Goal: Task Accomplishment & Management: Use online tool/utility

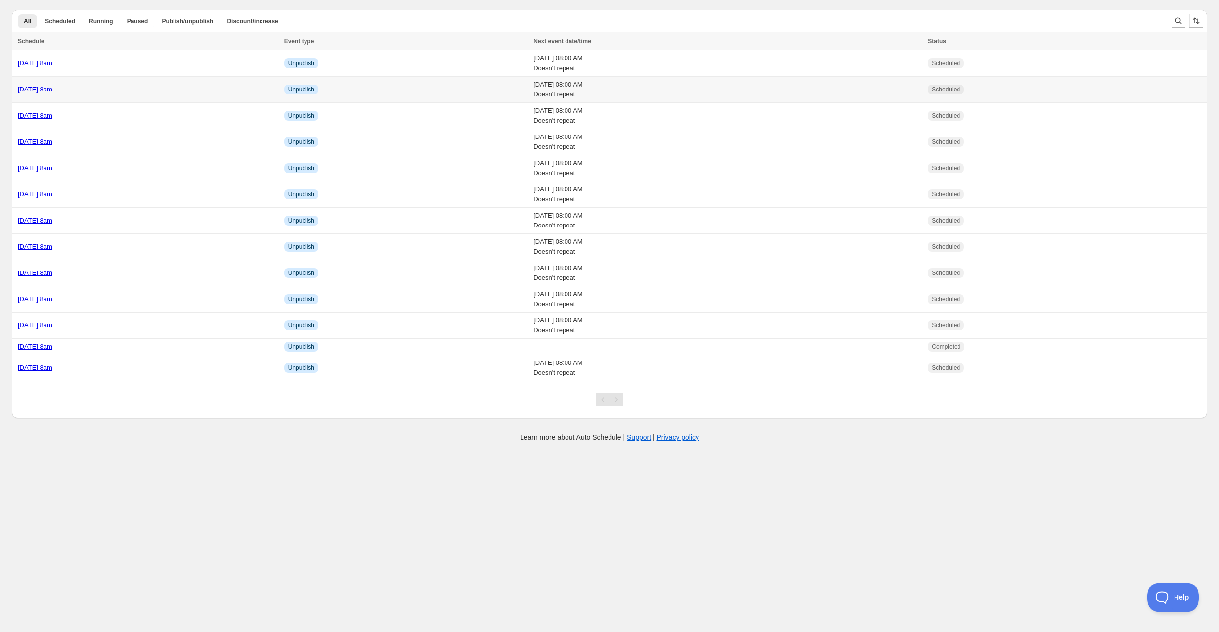
click at [145, 92] on div "Tuesday 26th August @ 8am" at bounding box center [148, 90] width 261 height 10
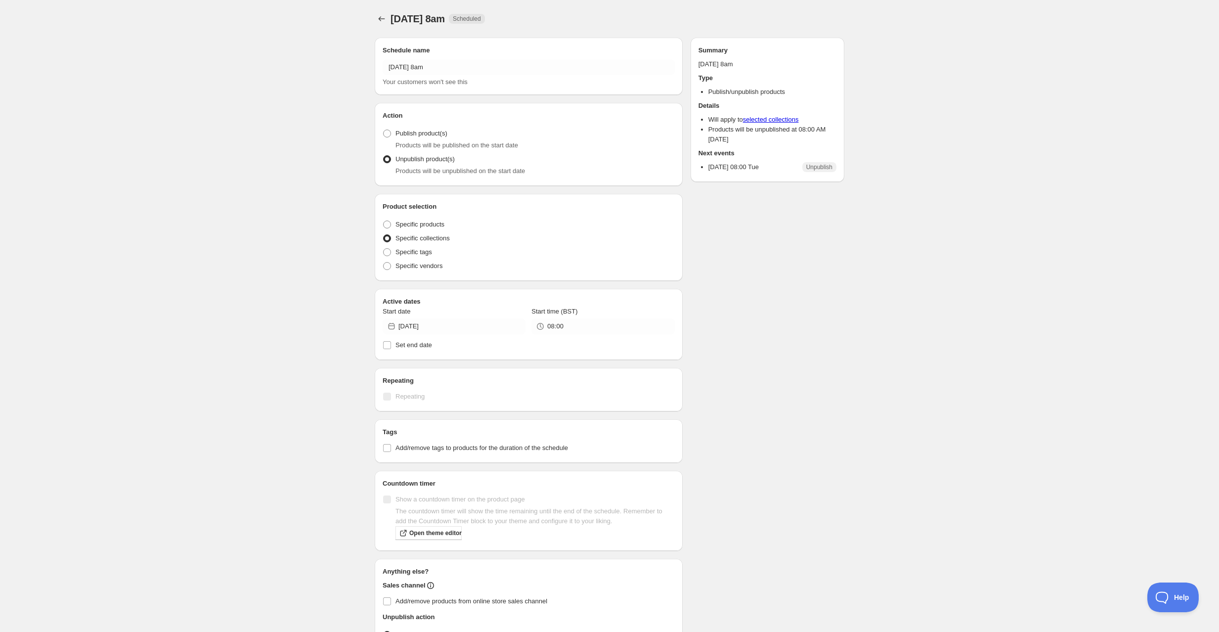
radio input "true"
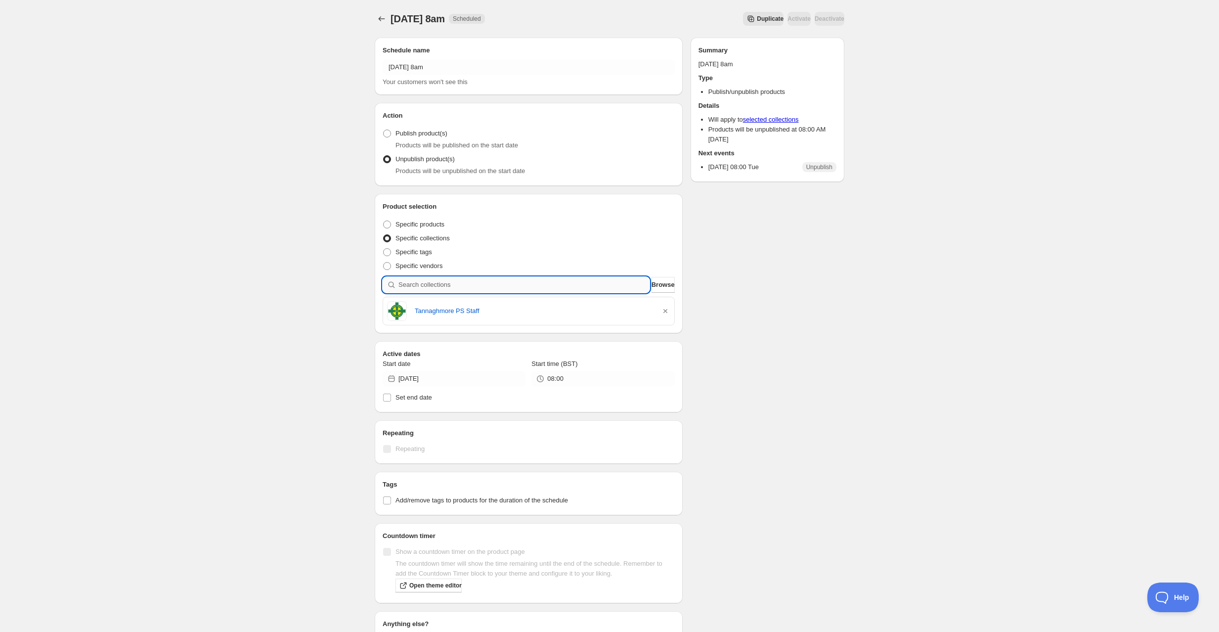
click at [438, 286] on input "search" at bounding box center [523, 285] width 251 height 16
type input "b"
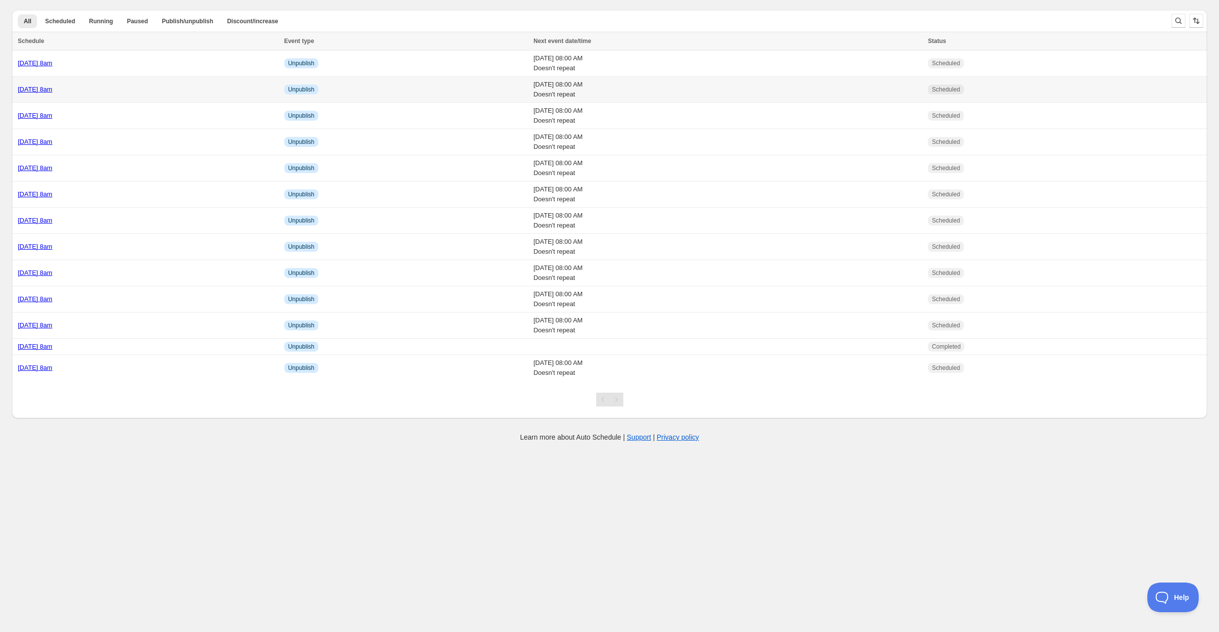
click at [128, 89] on div "Tuesday 26th August @ 8am" at bounding box center [148, 90] width 261 height 10
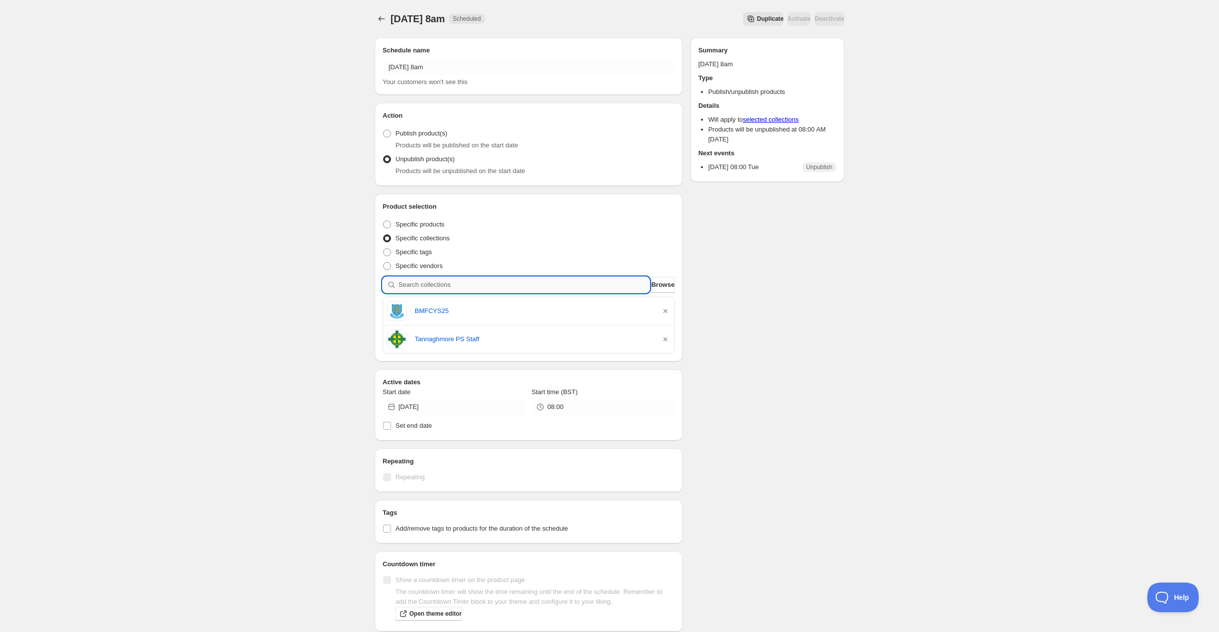
click at [446, 278] on input "search" at bounding box center [523, 285] width 251 height 16
type input "s"
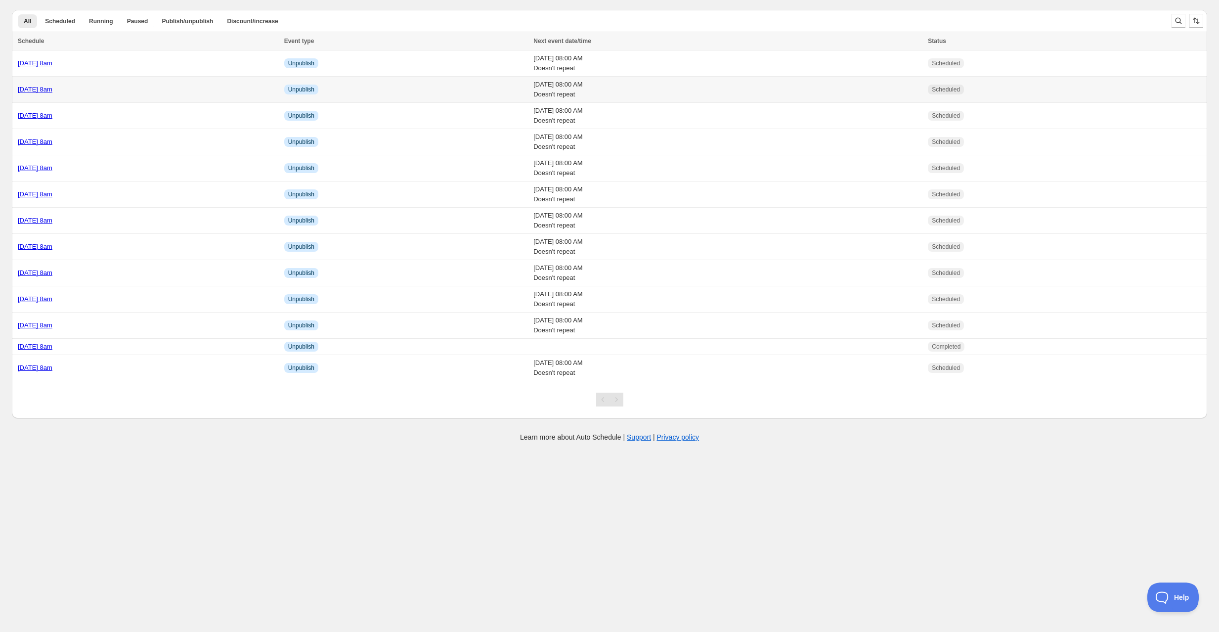
click at [118, 98] on td "[DATE] 8am" at bounding box center [146, 90] width 269 height 26
click at [138, 145] on td "Friday 22nd August @ 8am" at bounding box center [146, 142] width 269 height 26
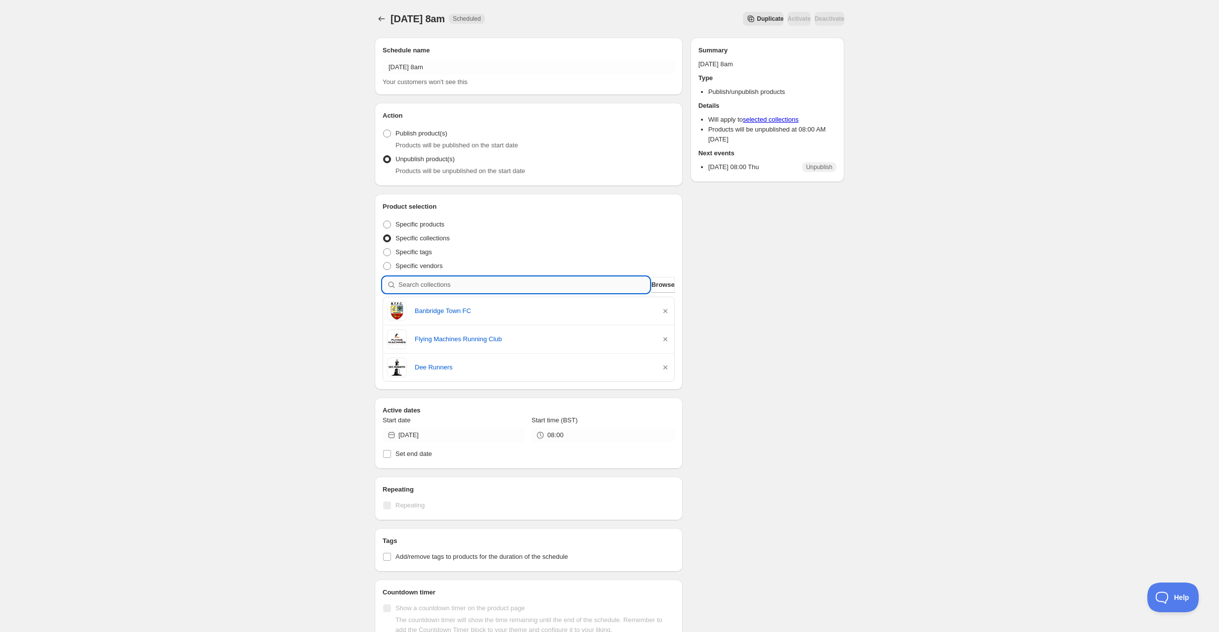
click at [457, 284] on input "search" at bounding box center [523, 285] width 251 height 16
type input "g"
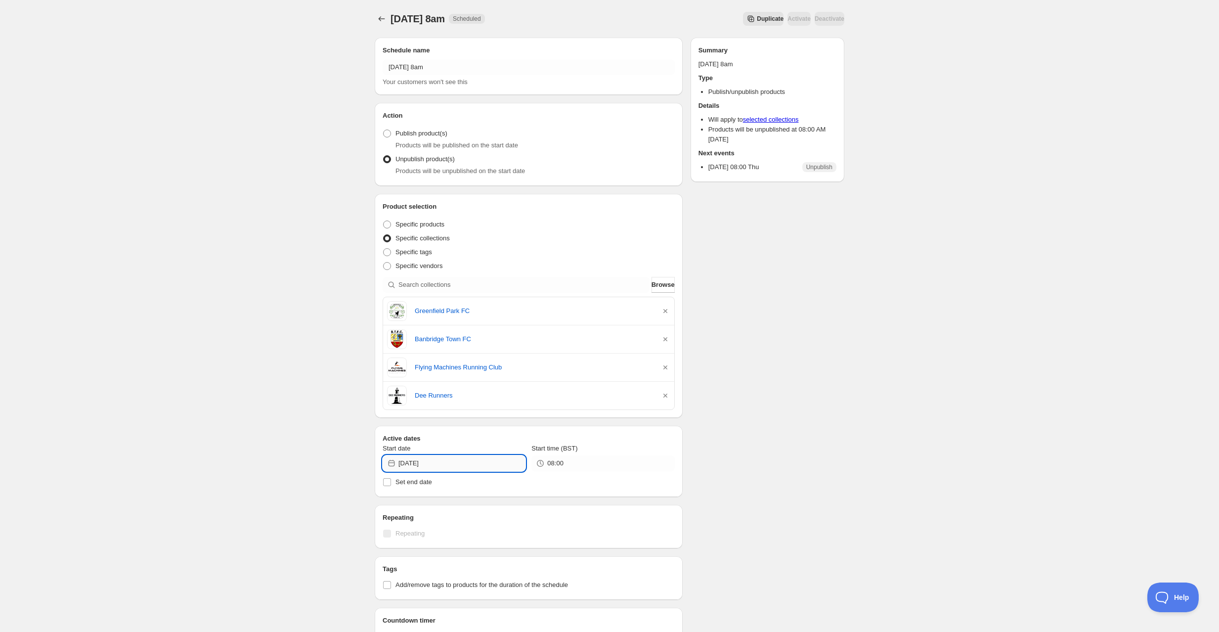
click at [421, 466] on input "2025-08-21" at bounding box center [461, 463] width 127 height 16
click at [490, 567] on button "22" at bounding box center [490, 564] width 18 height 16
type input "2025-08-22"
drag, startPoint x: 828, startPoint y: 290, endPoint x: 808, endPoint y: 231, distance: 62.2
click at [826, 285] on div "Schedule name Friday 22nd August @ 8am Your customers won't see this Action Act…" at bounding box center [606, 426] width 478 height 793
